Goal: Find specific page/section: Find specific page/section

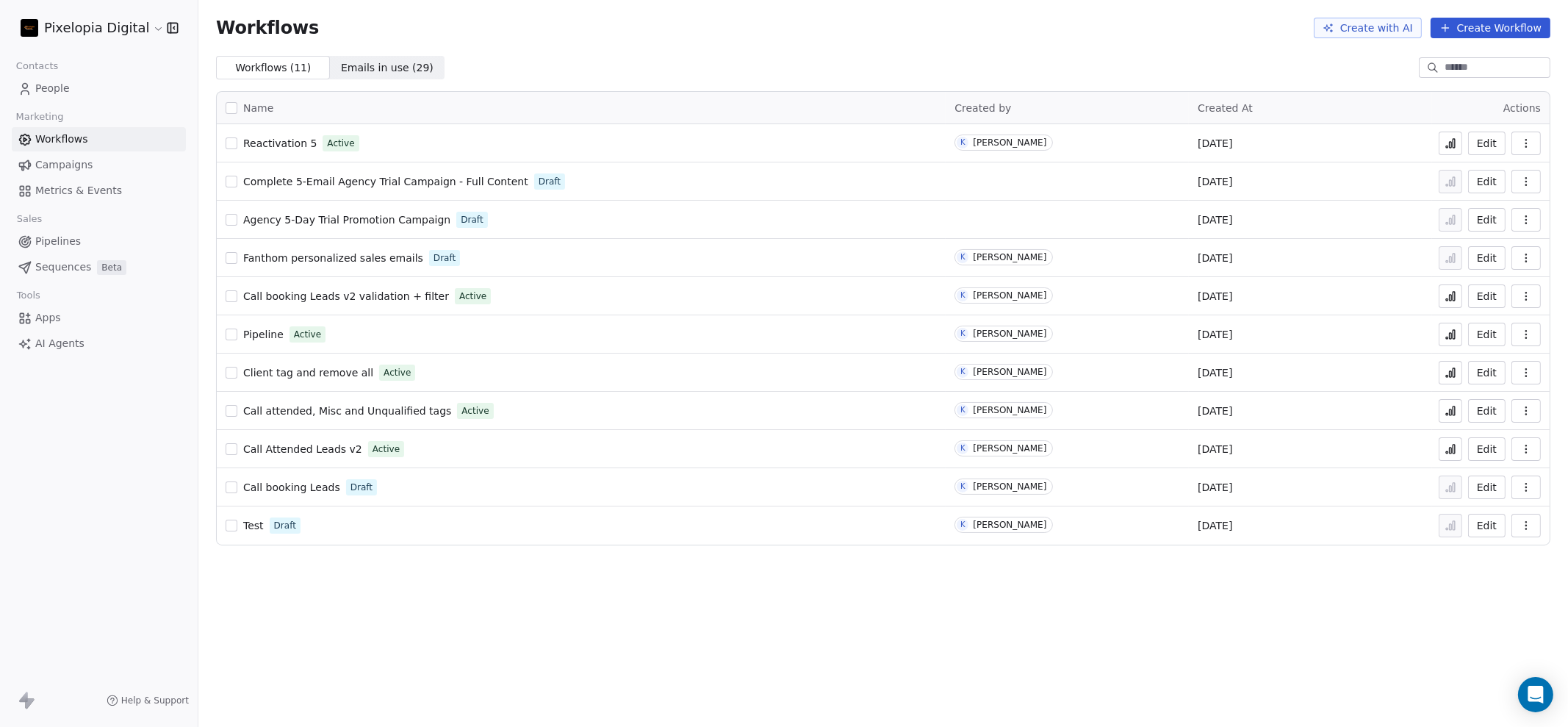
click at [385, 291] on span "Call booking Leads v2 validation + filter" at bounding box center [346, 296] width 206 height 11
click at [291, 138] on span "Reactivation 5" at bounding box center [280, 143] width 73 height 11
drag, startPoint x: 582, startPoint y: 67, endPoint x: 569, endPoint y: 62, distance: 13.9
click at [569, 62] on div "Workflows ( 11 ) Workflows ( 11 ) Emails in use ( 29 ) Emails in use ( 29 )" at bounding box center [883, 67] width 1370 height 24
